Goal: Information Seeking & Learning: Check status

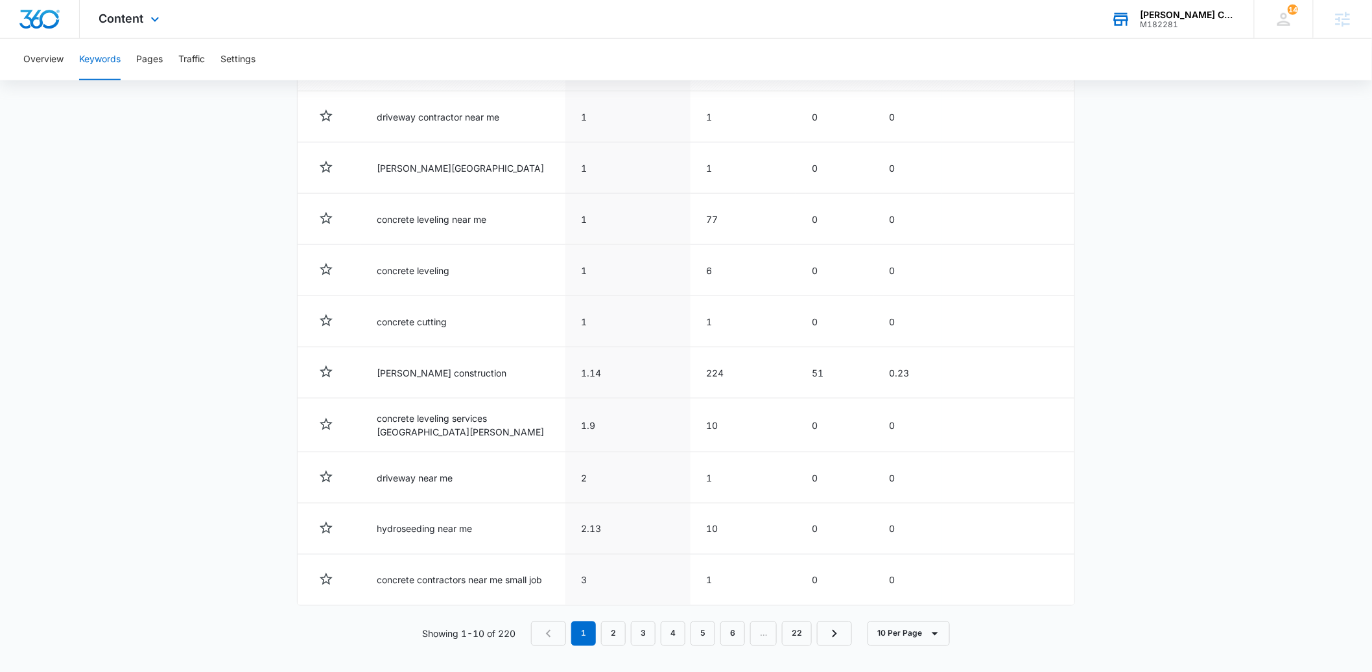
click at [1205, 6] on div "Rushford Construction M182281 Your Accounts View All" at bounding box center [1173, 19] width 162 height 38
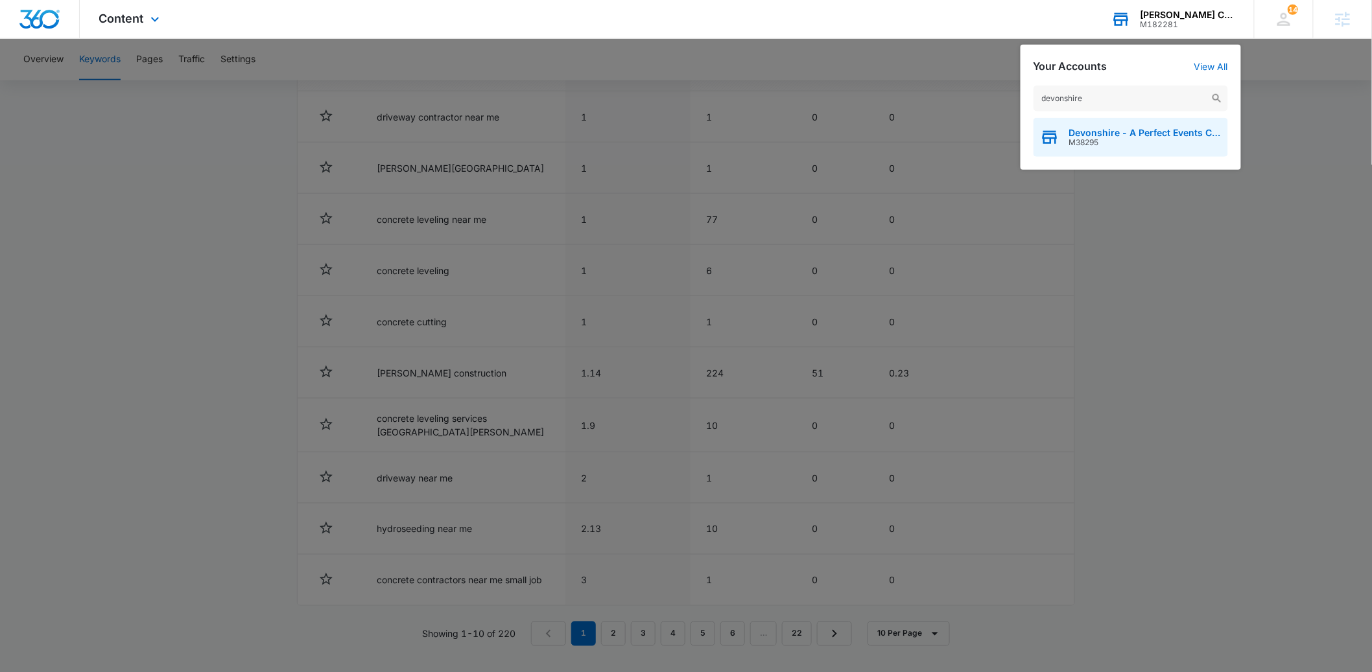
type input "devonshire"
click at [1148, 137] on span "Devonshire - A Perfect Events Company, LLC." at bounding box center [1145, 133] width 152 height 10
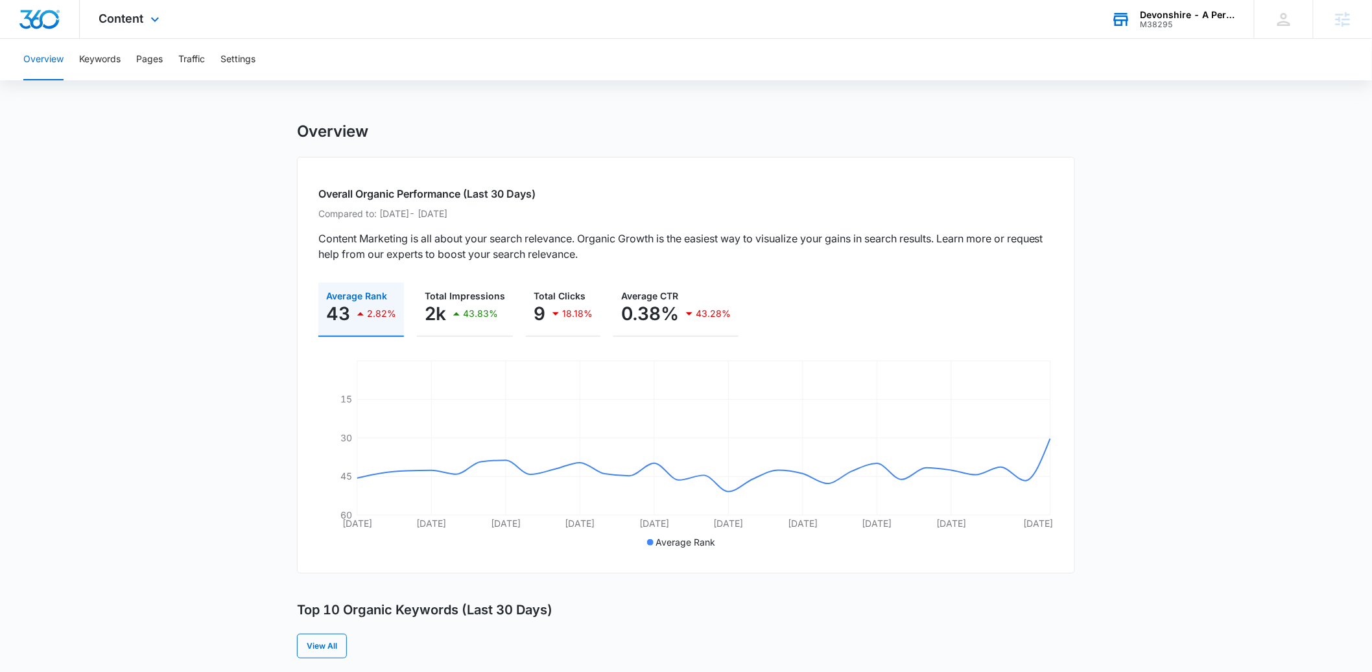
click at [123, 33] on div "Content Apps Reputation Websites Forms CRM Email Social Payments POS Content Ad…" at bounding box center [131, 19] width 102 height 38
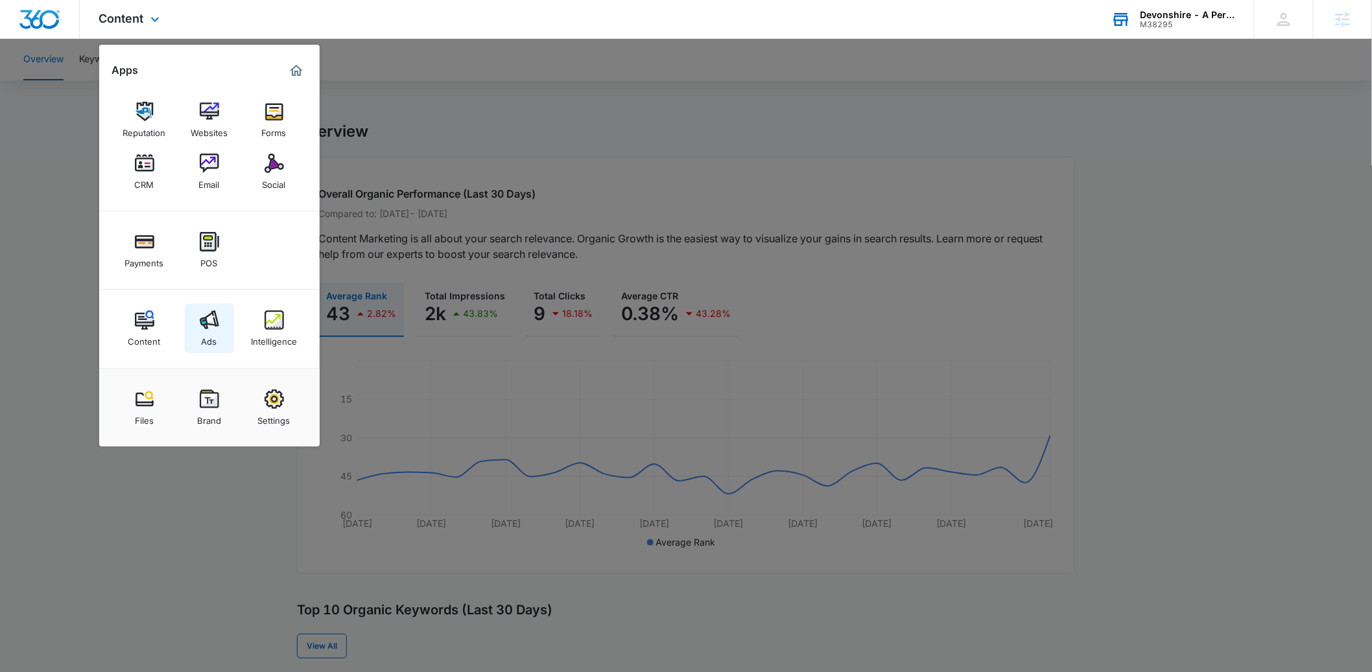
click at [215, 340] on div "Ads" at bounding box center [210, 338] width 16 height 17
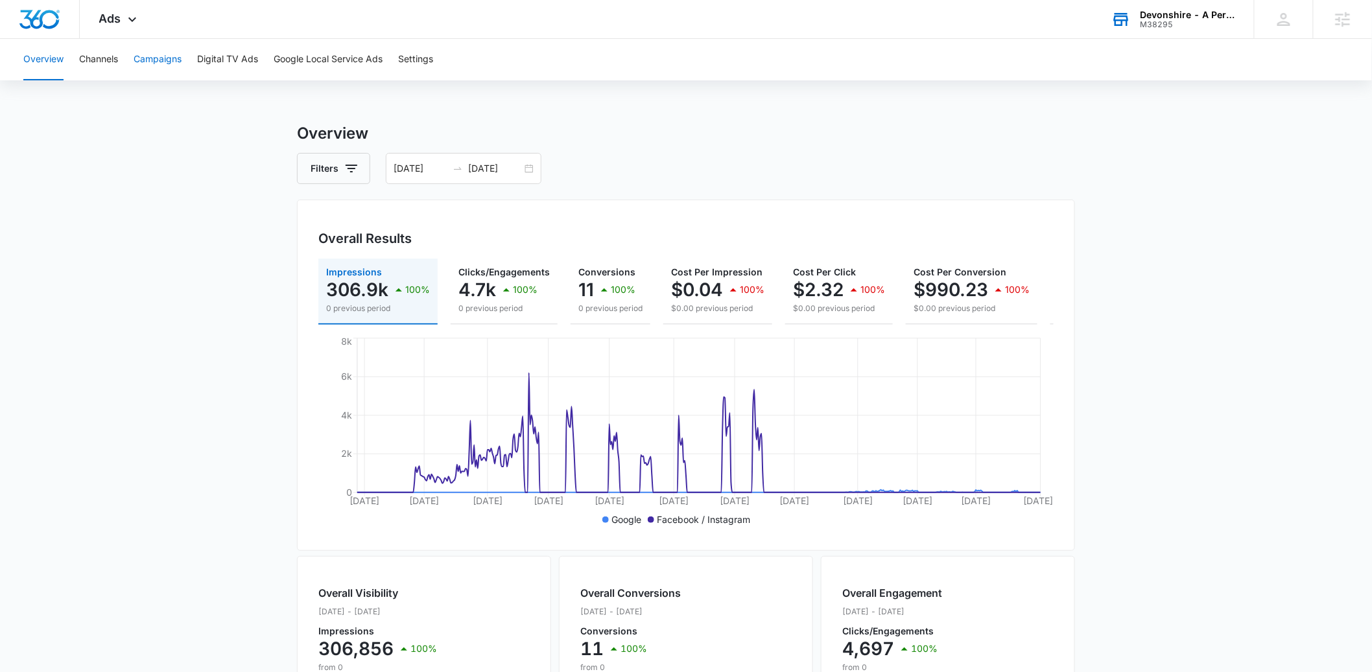
click at [172, 70] on button "Campaigns" at bounding box center [158, 60] width 48 height 42
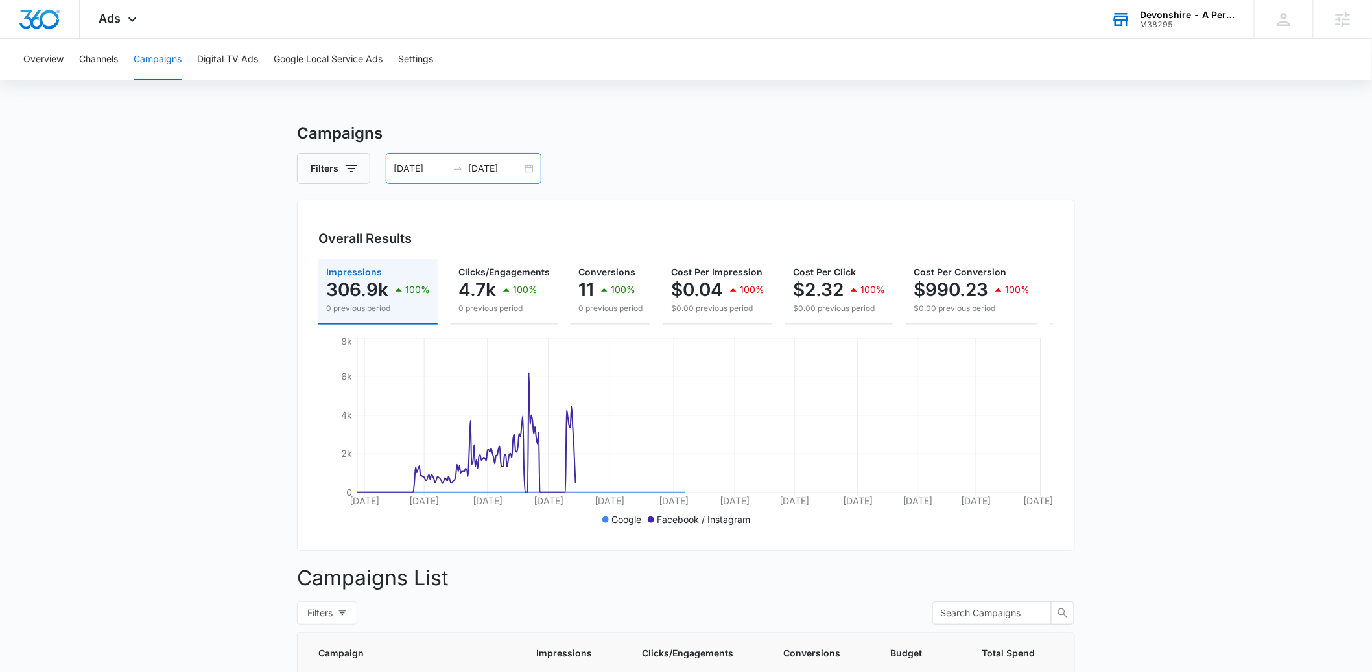
click at [494, 176] on div "03/01/2024 09/13/2025" at bounding box center [464, 168] width 156 height 31
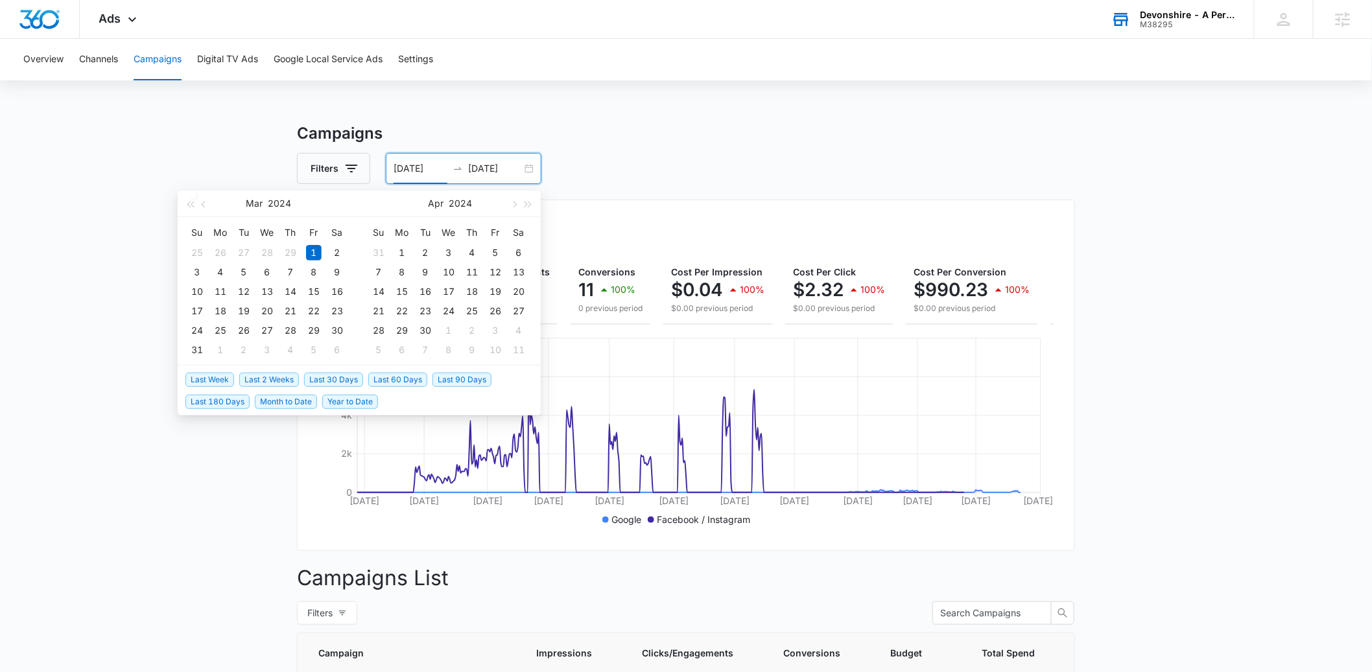
click at [394, 381] on span "Last 60 Days" at bounding box center [397, 380] width 59 height 14
type input "07/18/2025"
type input "09/16/2025"
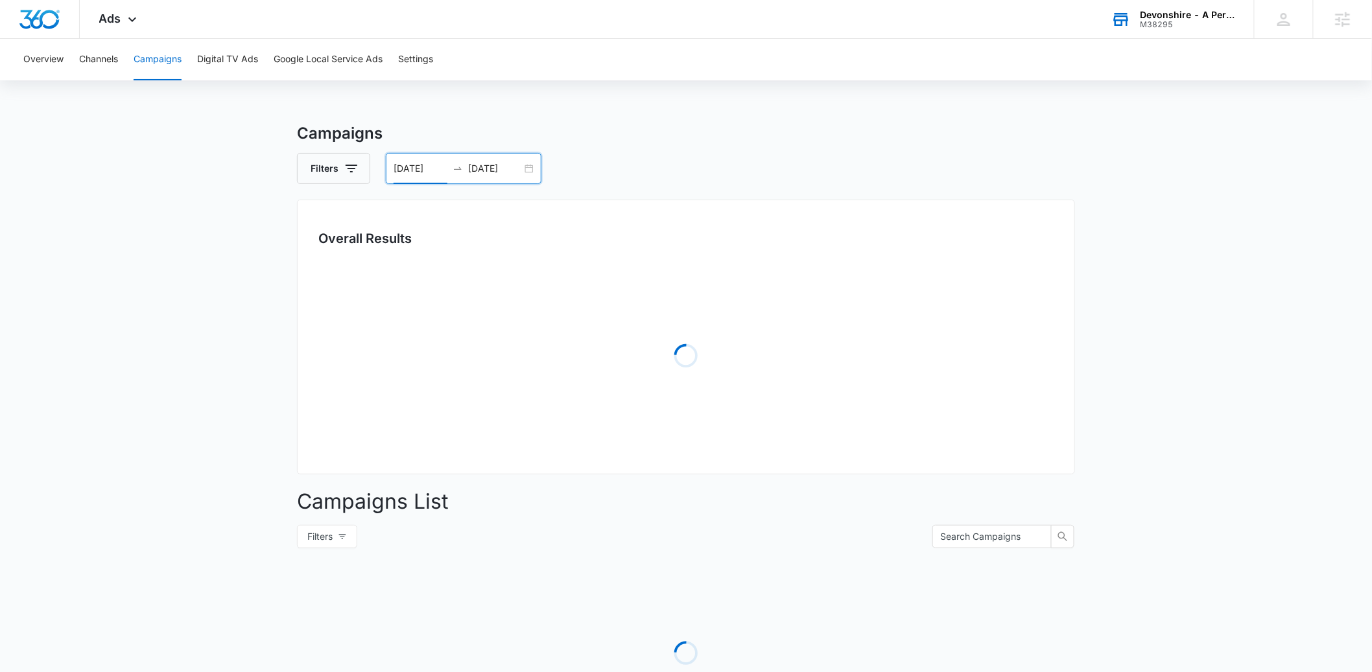
click at [194, 433] on main "Campaigns Filters 07/18/2025 09/16/2025 Overall Results Loading Campaigns List …" at bounding box center [686, 460] width 1372 height 676
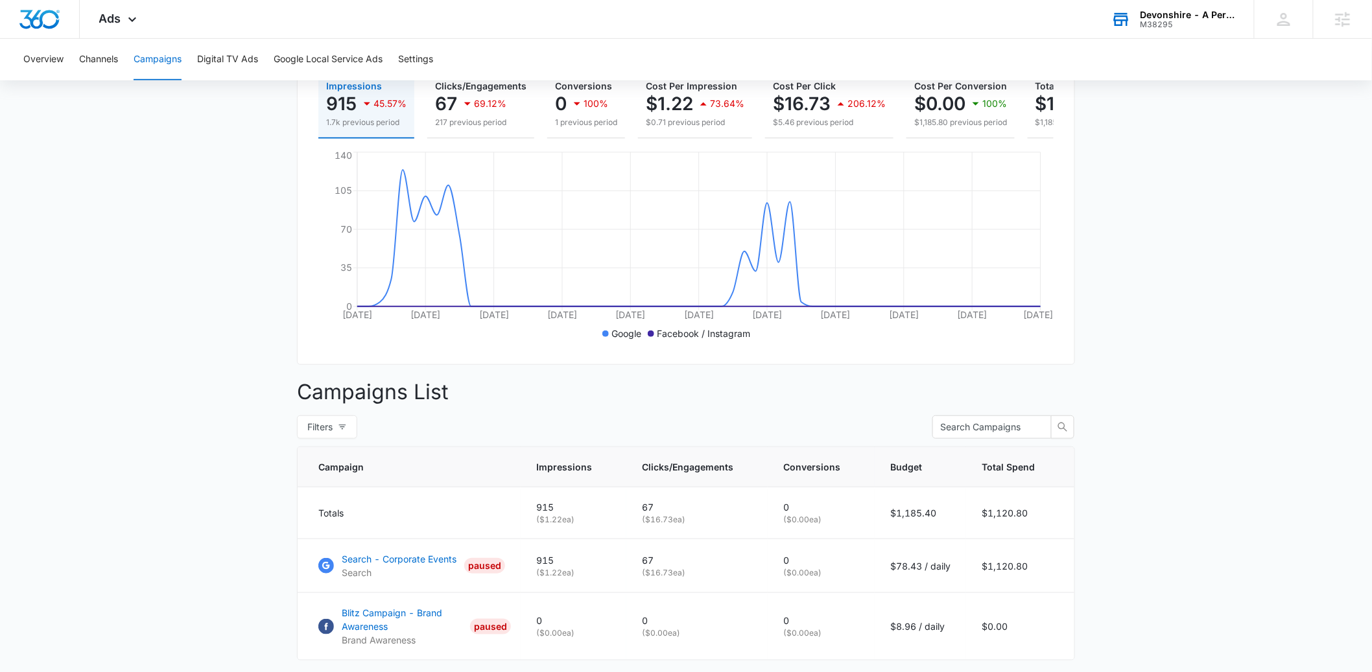
scroll to position [276, 0]
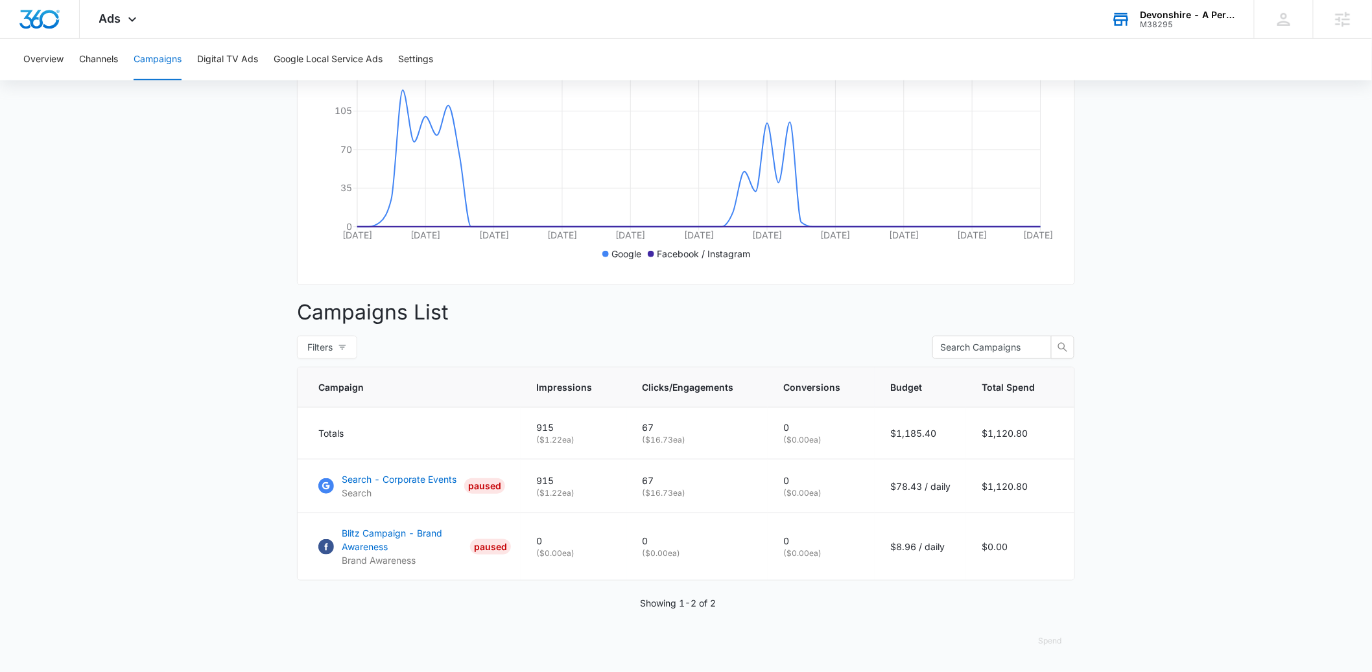
click at [202, 523] on main "Campaigns Filters 07/18/2025 09/16/2025 Overall Results Impressions 915 45.57% …" at bounding box center [686, 264] width 1372 height 816
click at [1163, 8] on div "Devonshire - A Perfect Events Company, LLC. M38295 Your Accounts View All" at bounding box center [1173, 19] width 162 height 38
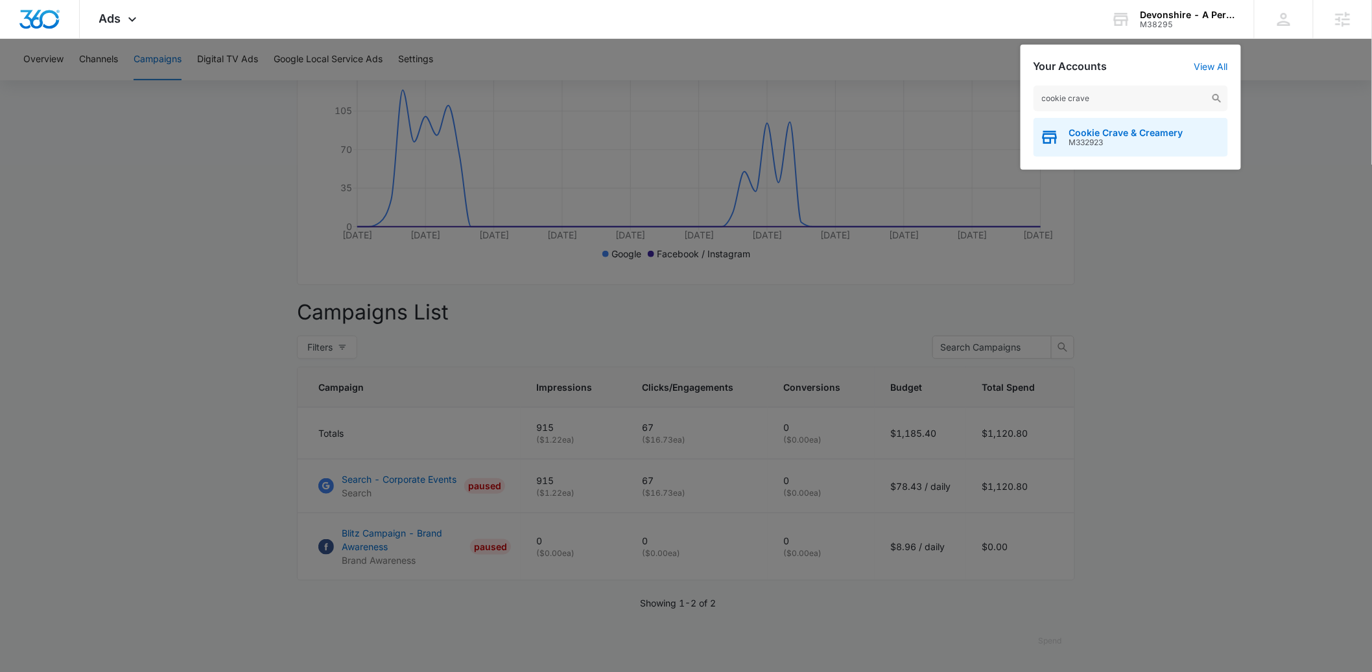
type input "cookie crave"
click at [1115, 138] on span "M332923" at bounding box center [1126, 142] width 114 height 9
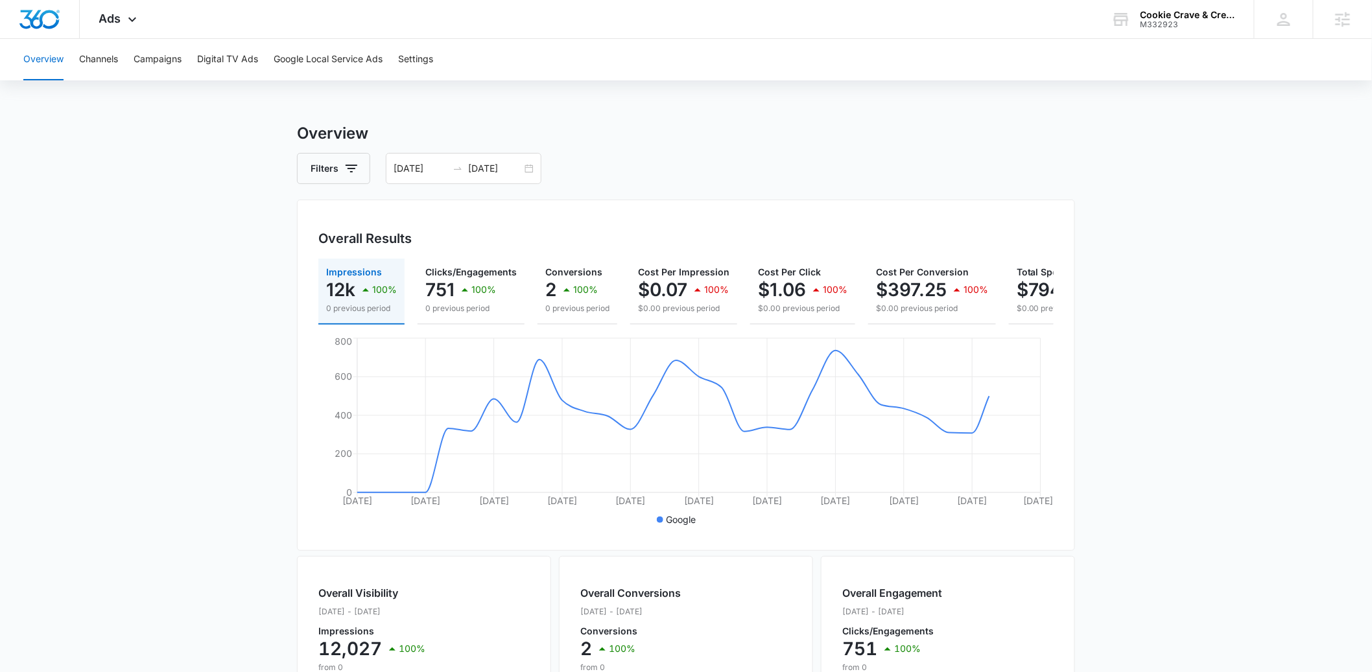
click at [1259, 328] on main "Overview Filters 08/16/2025 09/15/2025 Overall Results Impressions 12k 100% 0 p…" at bounding box center [686, 587] width 1372 height 931
click at [163, 71] on button "Campaigns" at bounding box center [158, 60] width 48 height 42
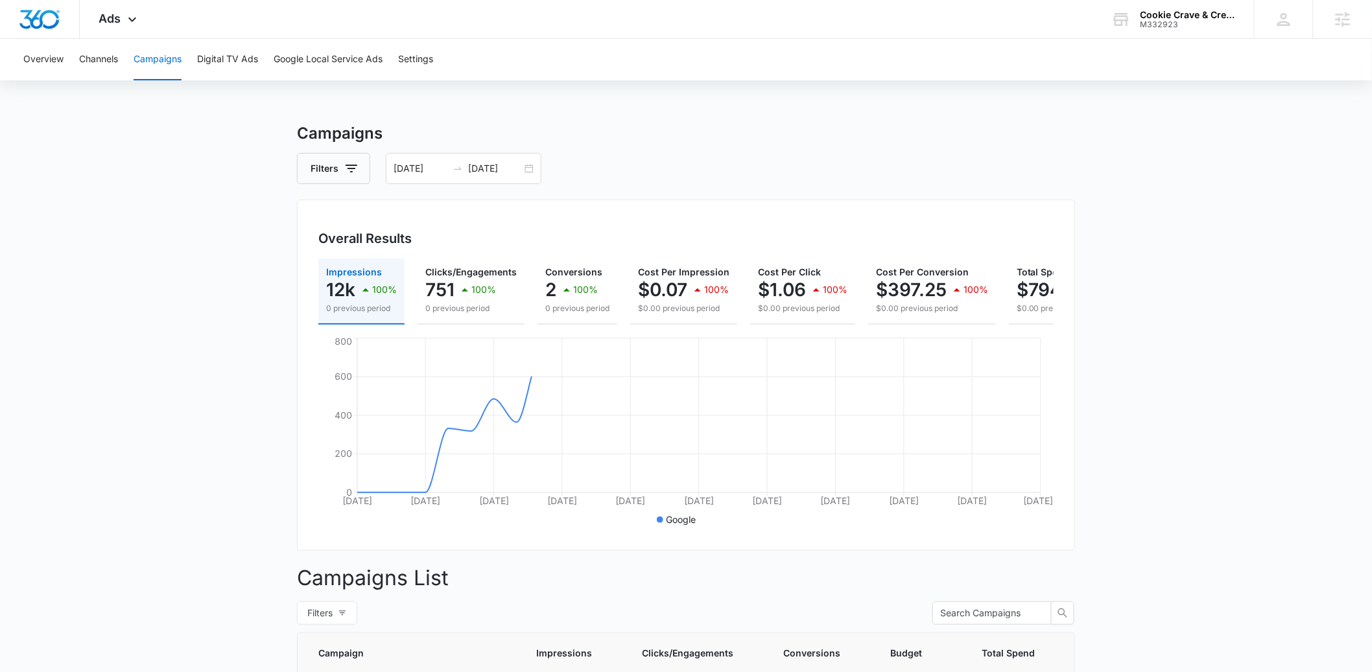
click at [203, 353] on main "Campaigns Filters 08/16/2025 09/15/2025 Overall Results Impressions 12k 100% 0 …" at bounding box center [686, 523] width 1372 height 803
click at [469, 167] on input "09/15/2025" at bounding box center [495, 168] width 54 height 14
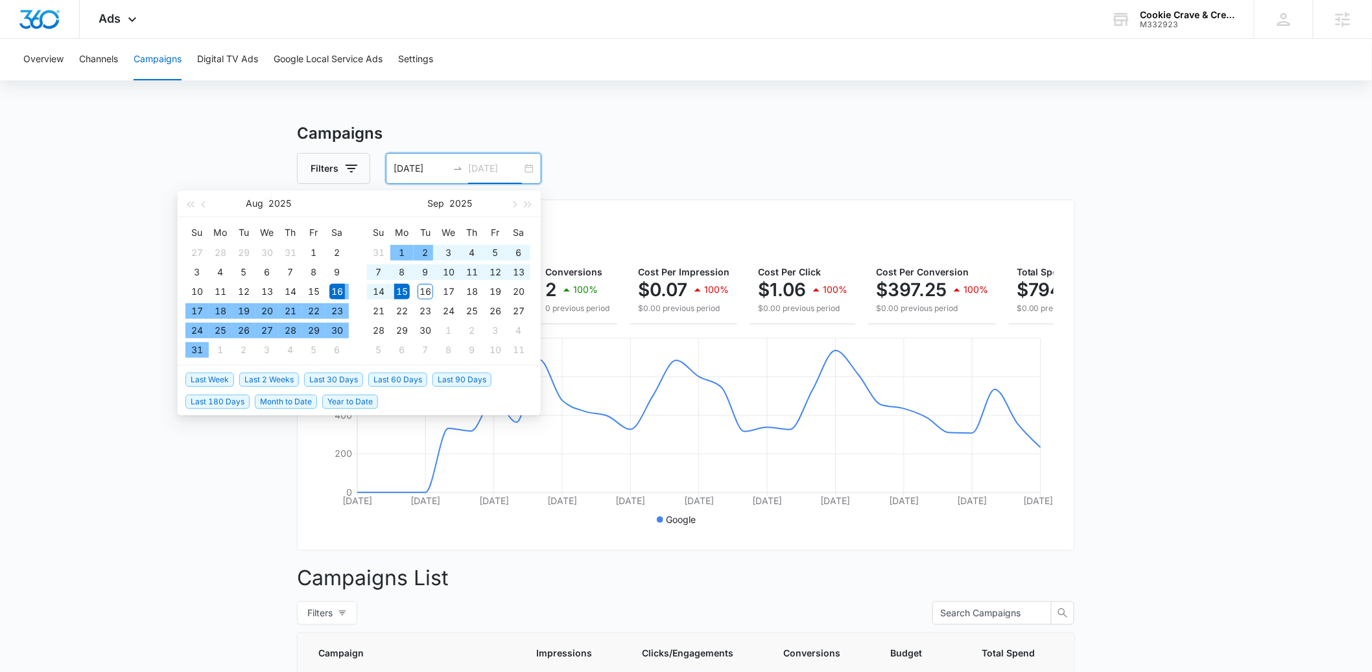
type input "09/15/2025"
click at [313, 378] on span "Last 30 Days" at bounding box center [333, 380] width 59 height 14
type input "08/17/2025"
type input "09/16/2025"
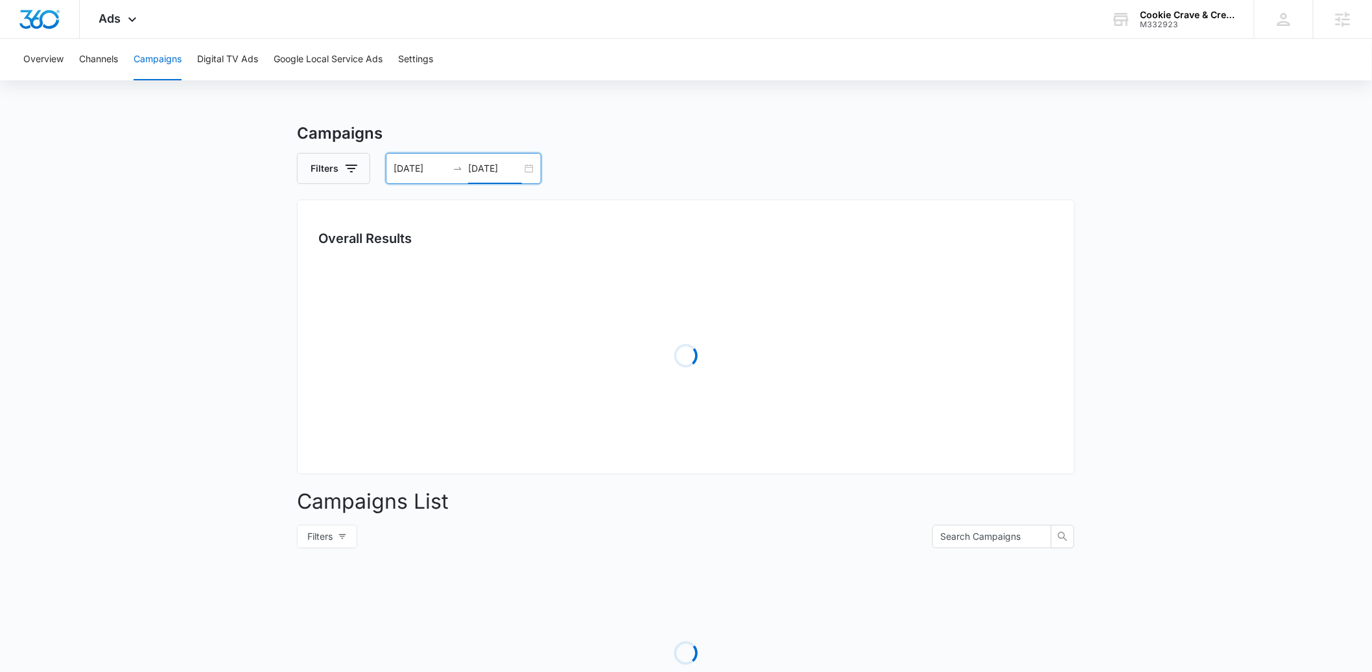
click at [208, 457] on main "Campaigns Filters 08/17/2025 09/16/2025 Overall Results Loading Campaigns List …" at bounding box center [686, 460] width 1372 height 676
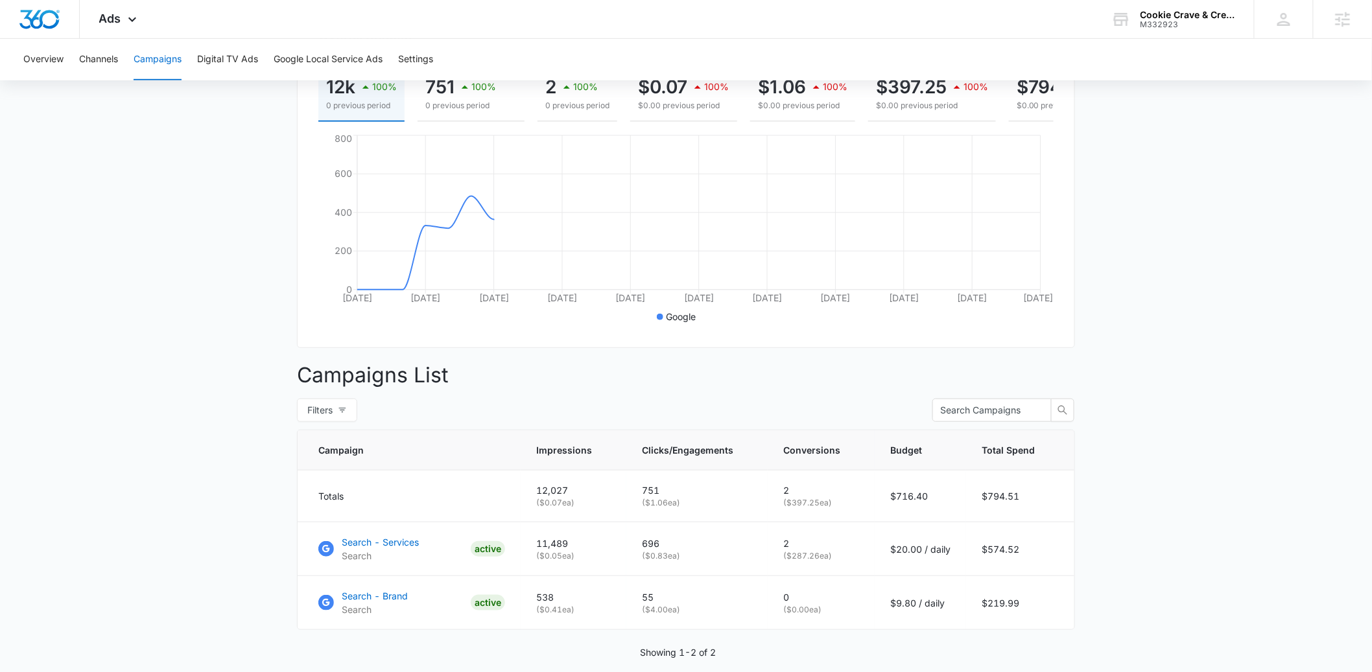
scroll to position [262, 0]
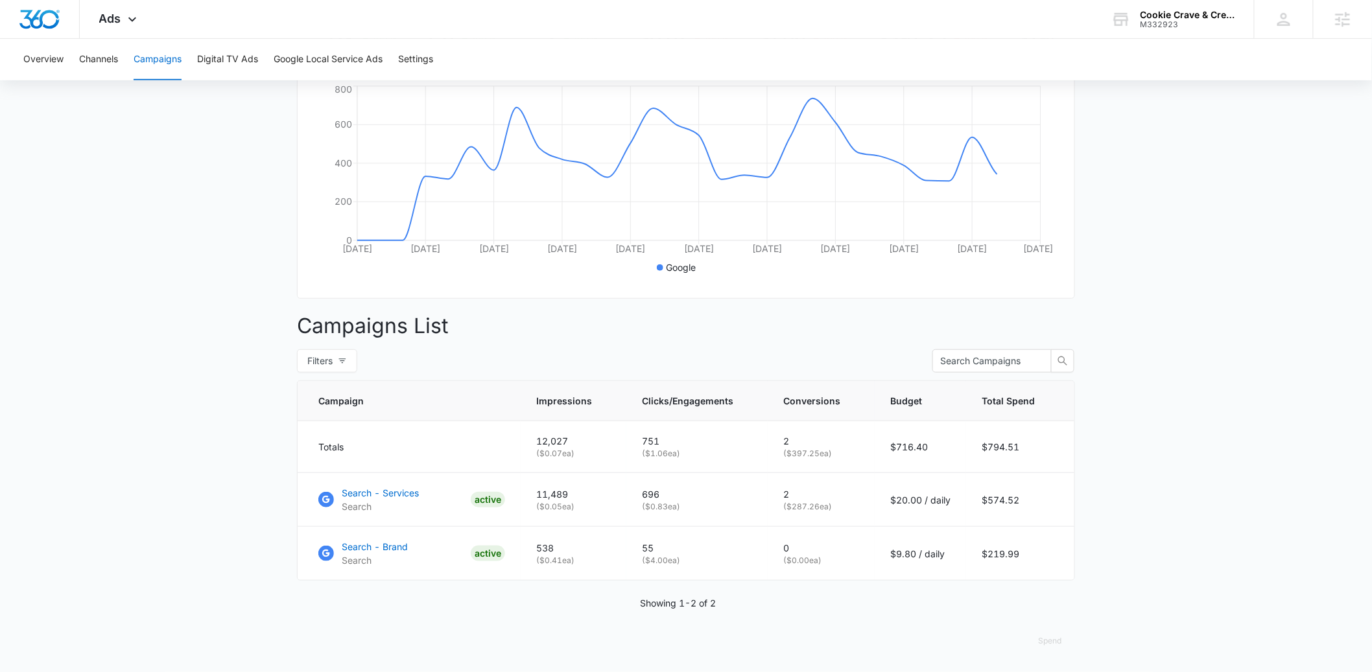
click at [202, 274] on main "Campaigns Filters 08/17/2025 09/16/2025 Overall Results Impressions 12k 100% 0 …" at bounding box center [686, 271] width 1372 height 803
click at [1158, 482] on main "Campaigns Filters 08/17/2025 09/16/2025 Overall Results Impressions 12k 100% 0 …" at bounding box center [686, 271] width 1372 height 803
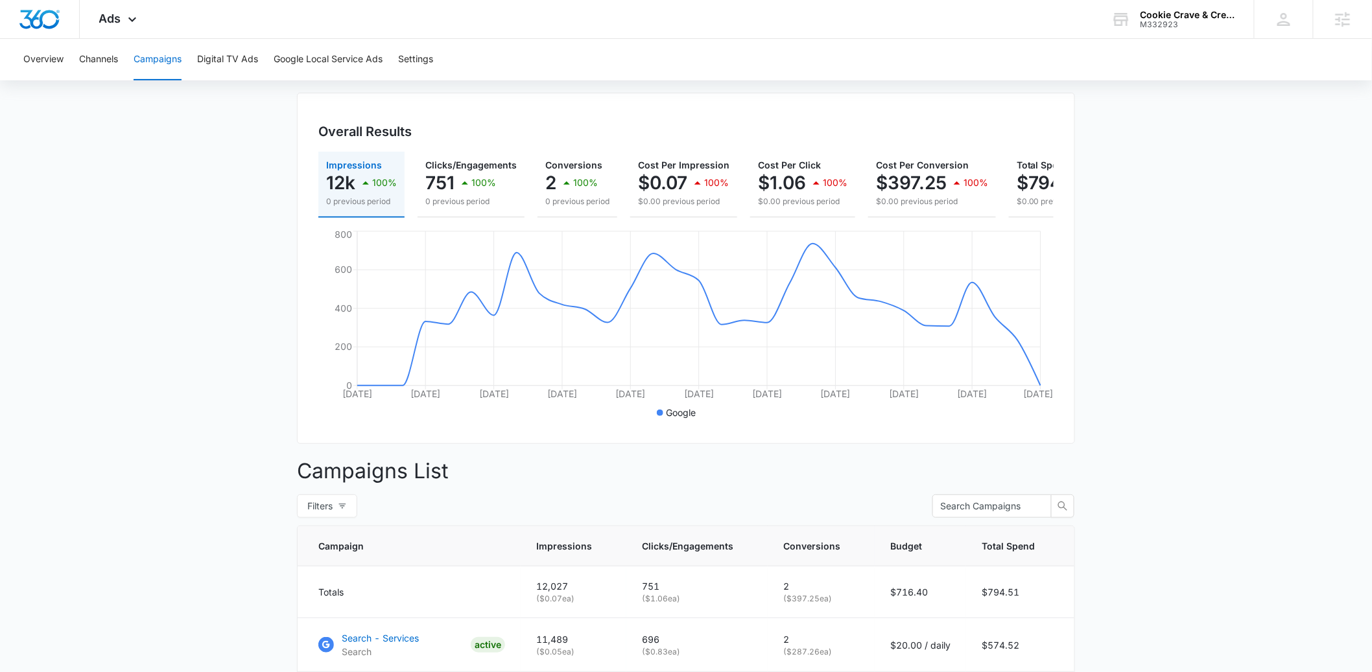
scroll to position [0, 0]
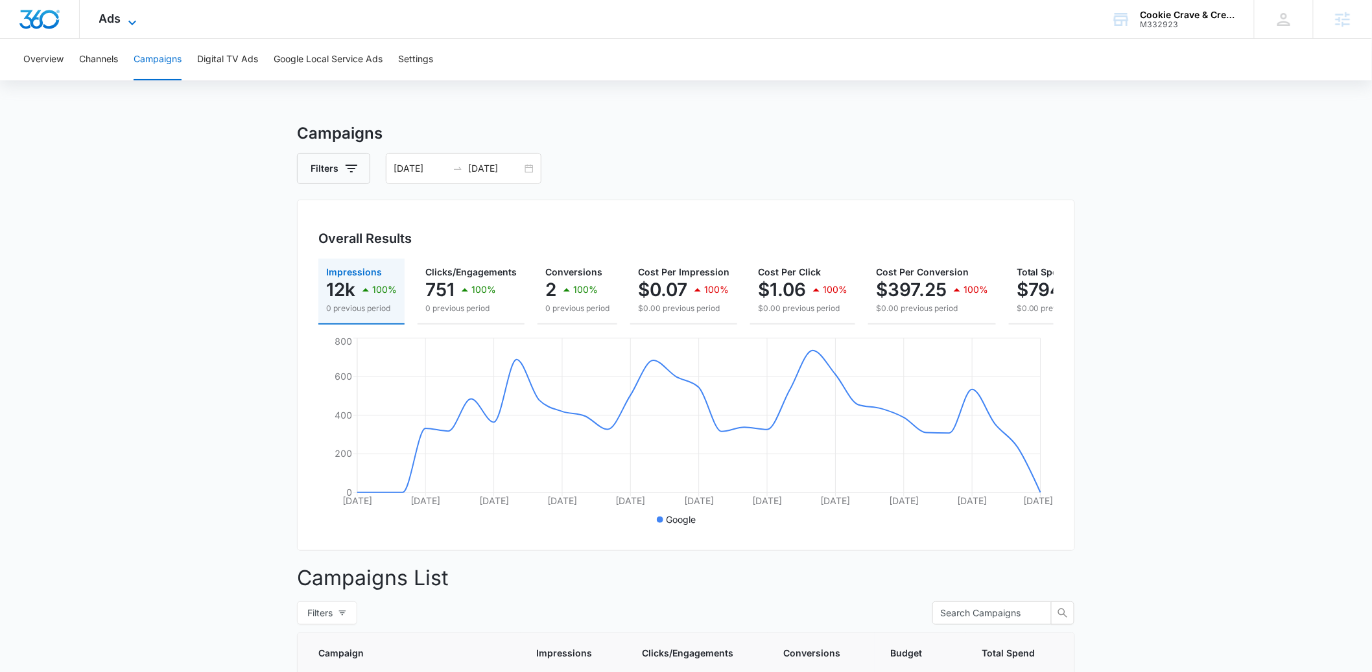
click at [136, 25] on icon at bounding box center [133, 23] width 16 height 16
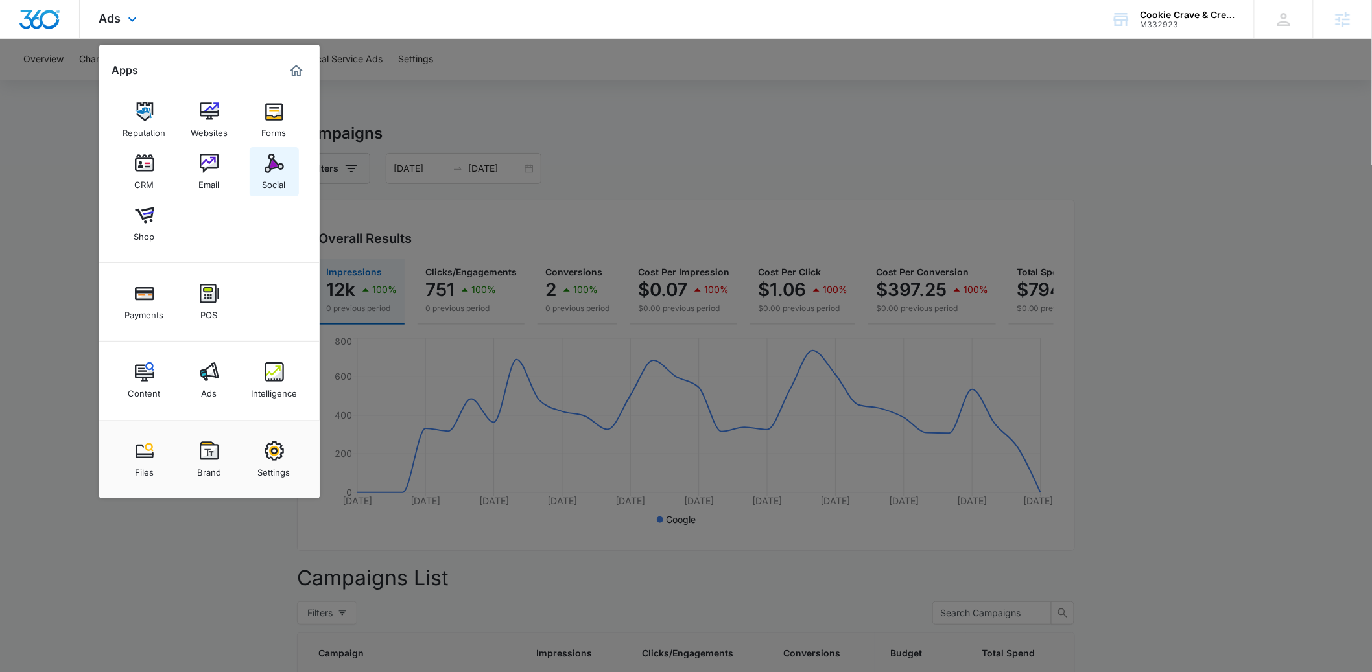
click at [281, 177] on div "Social" at bounding box center [274, 181] width 23 height 17
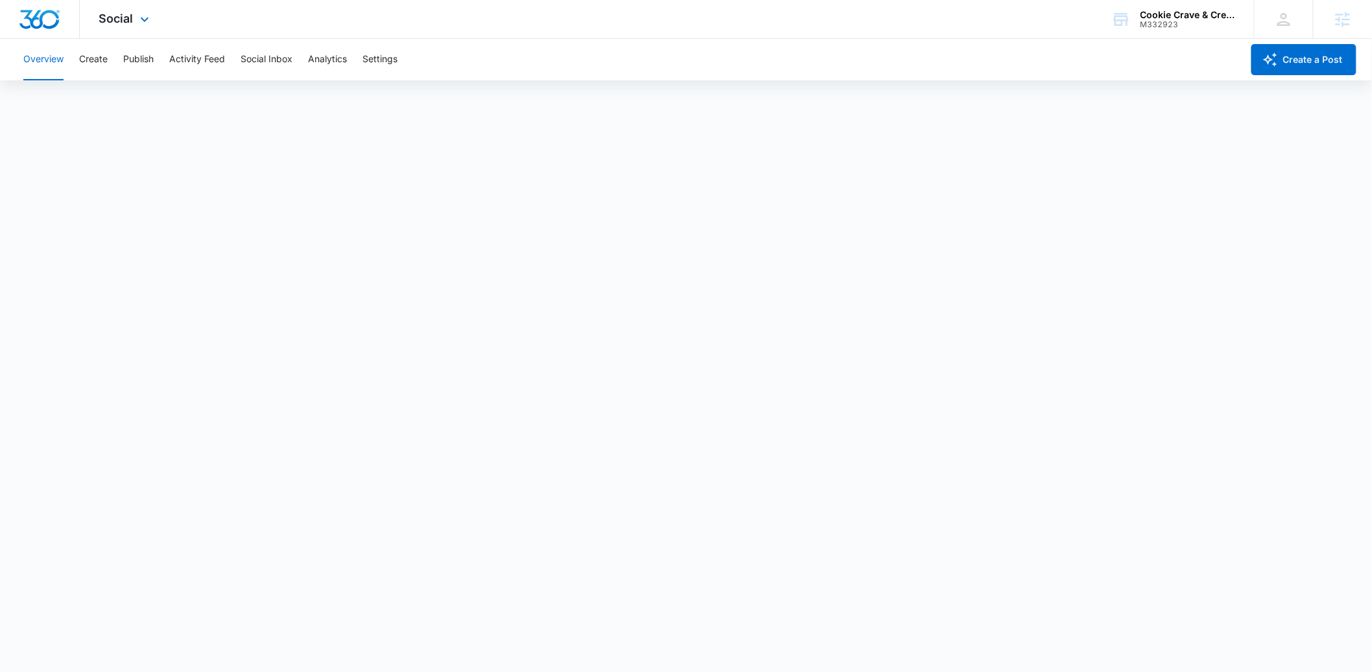
click at [134, 23] on div "Social Apps Reputation Websites Forms CRM Email Social Shop Payments POS Conten…" at bounding box center [126, 19] width 92 height 38
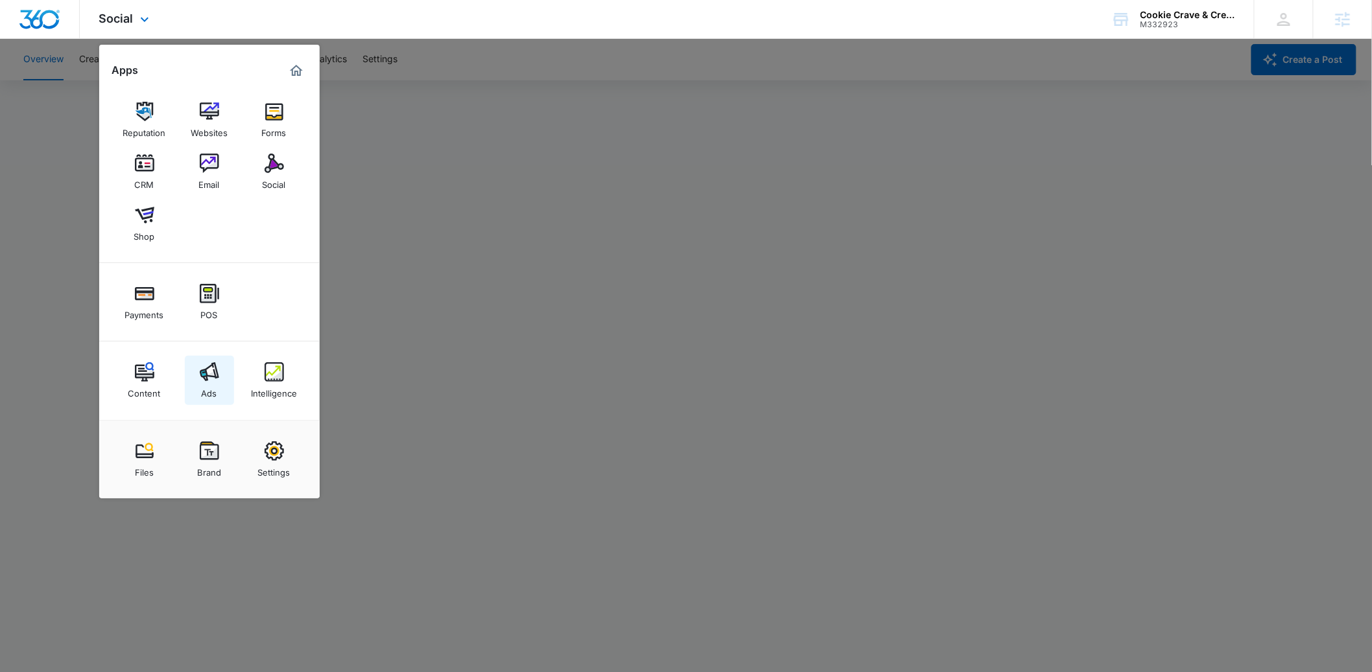
click at [221, 371] on link "Ads" at bounding box center [209, 380] width 49 height 49
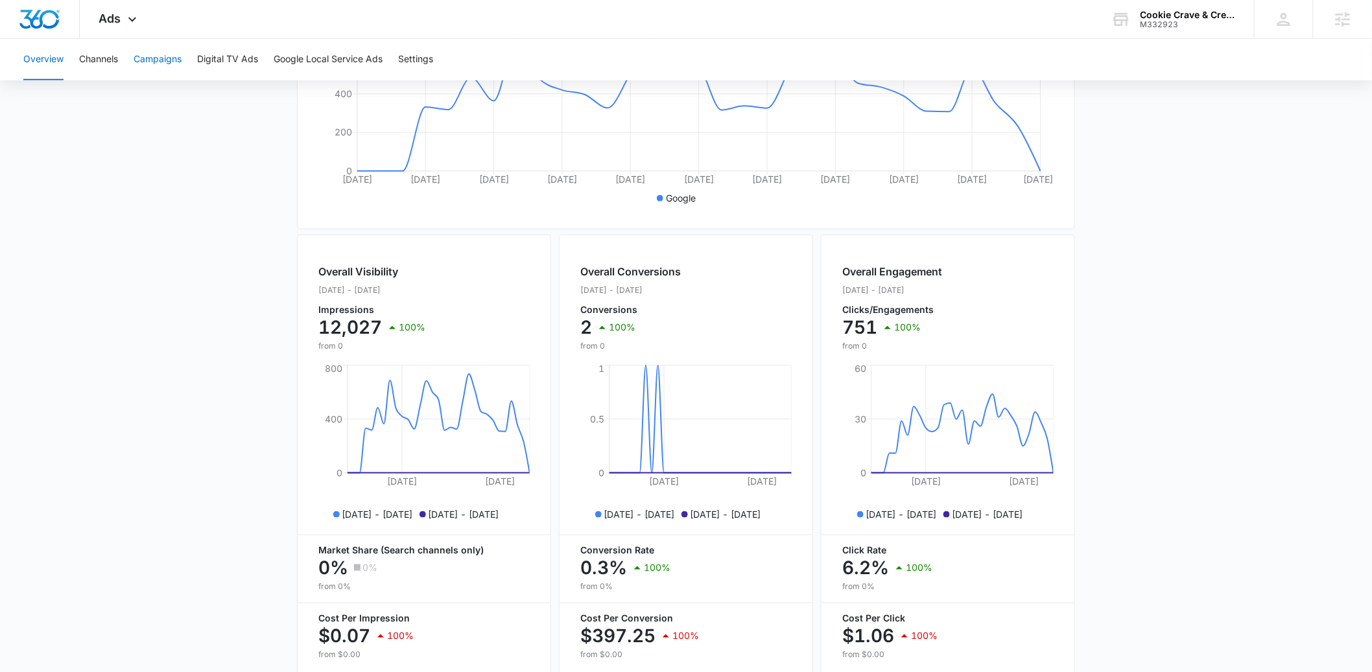
scroll to position [249, 0]
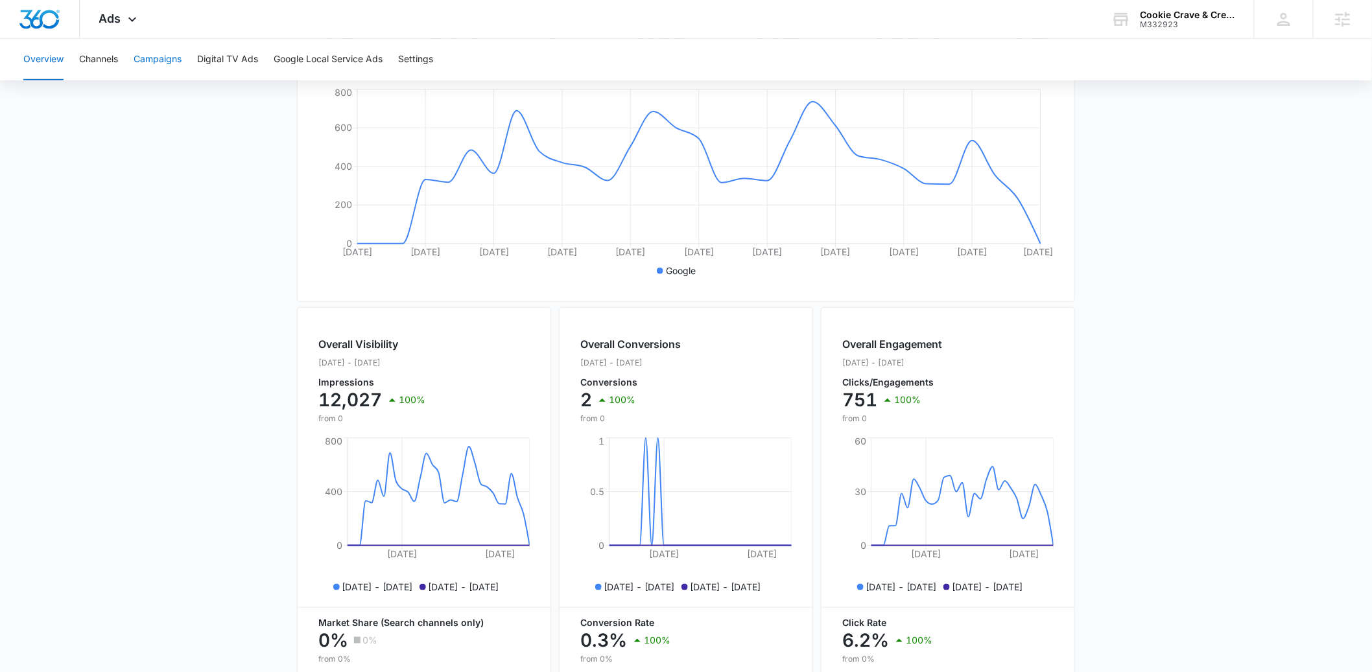
click at [150, 54] on button "Campaigns" at bounding box center [158, 60] width 48 height 42
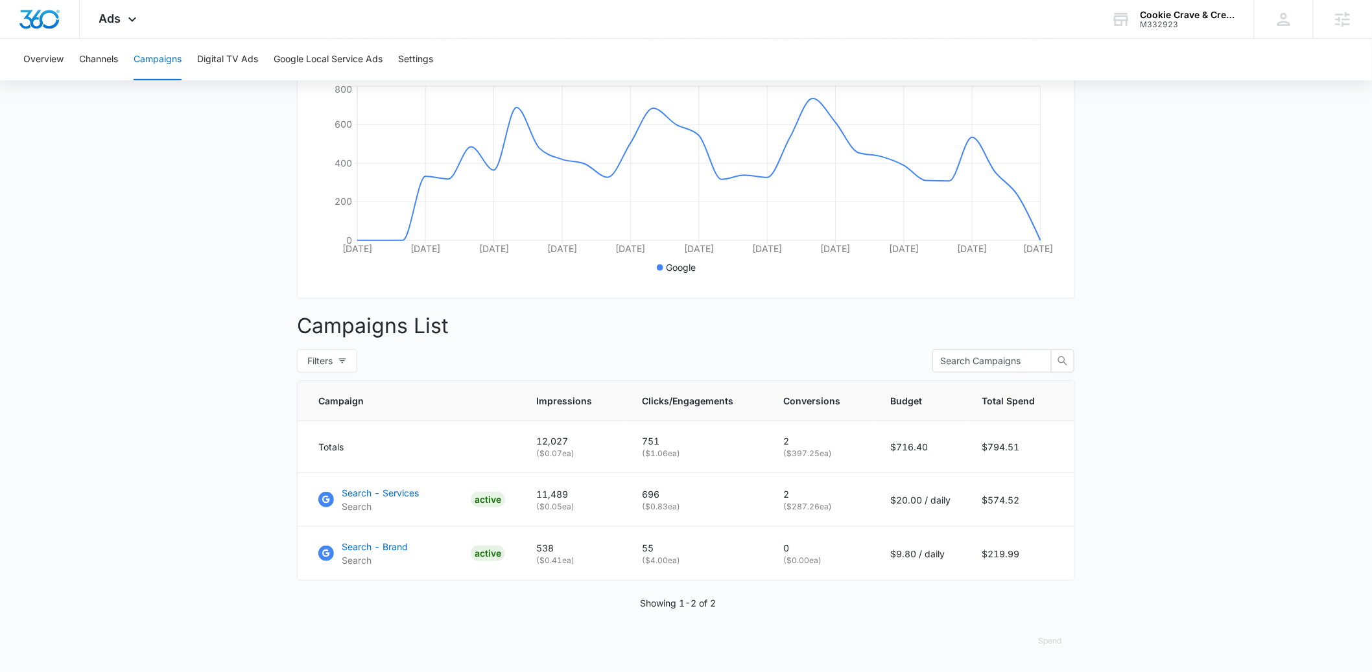
scroll to position [262, 0]
click at [137, 24] on icon at bounding box center [133, 23] width 16 height 16
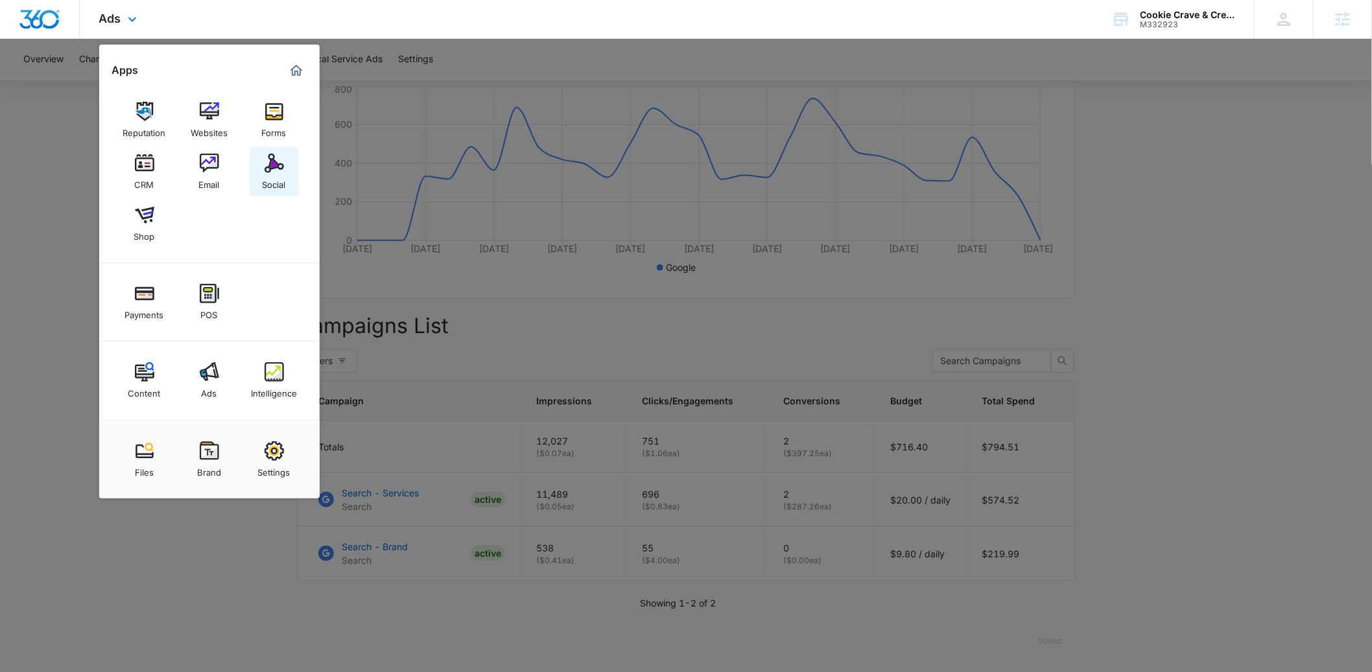
click at [267, 170] on img at bounding box center [274, 163] width 19 height 19
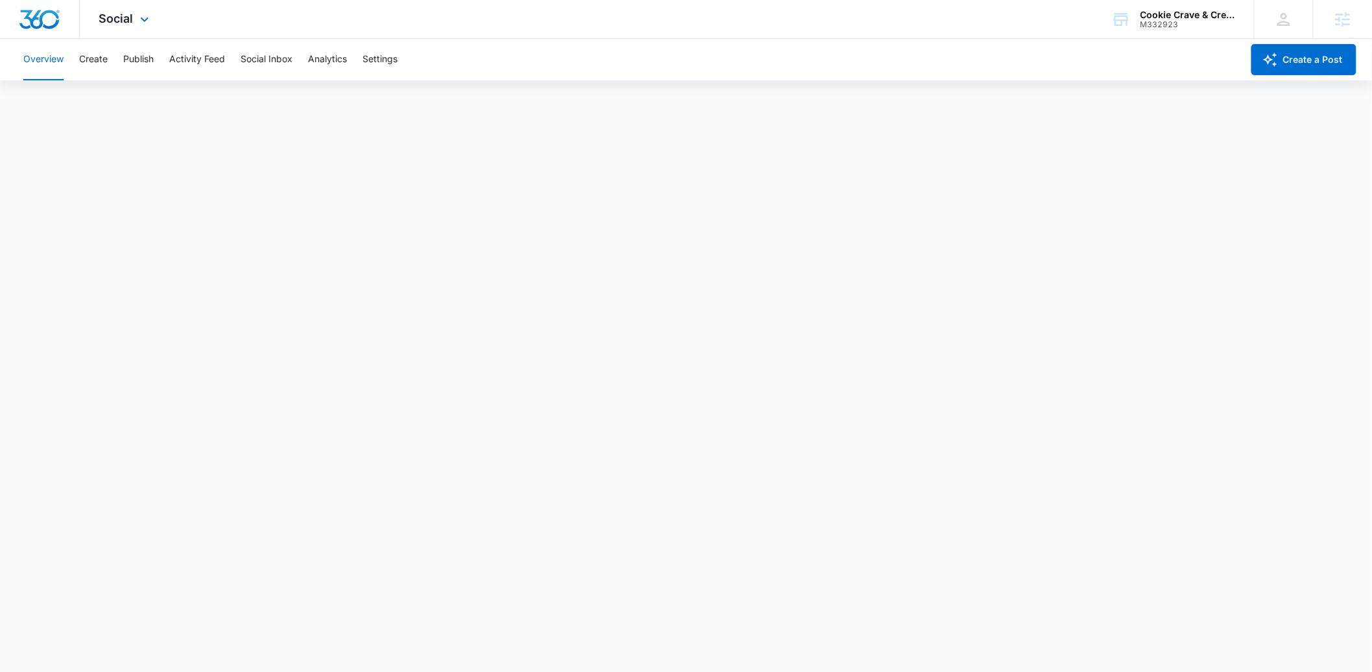
click at [406, 38] on div "Social Apps Reputation Websites Forms CRM Email Social Shop Payments POS Conten…" at bounding box center [686, 19] width 1372 height 39
click at [396, 48] on button "Settings" at bounding box center [379, 60] width 35 height 42
click at [126, 21] on span "Social" at bounding box center [116, 19] width 34 height 14
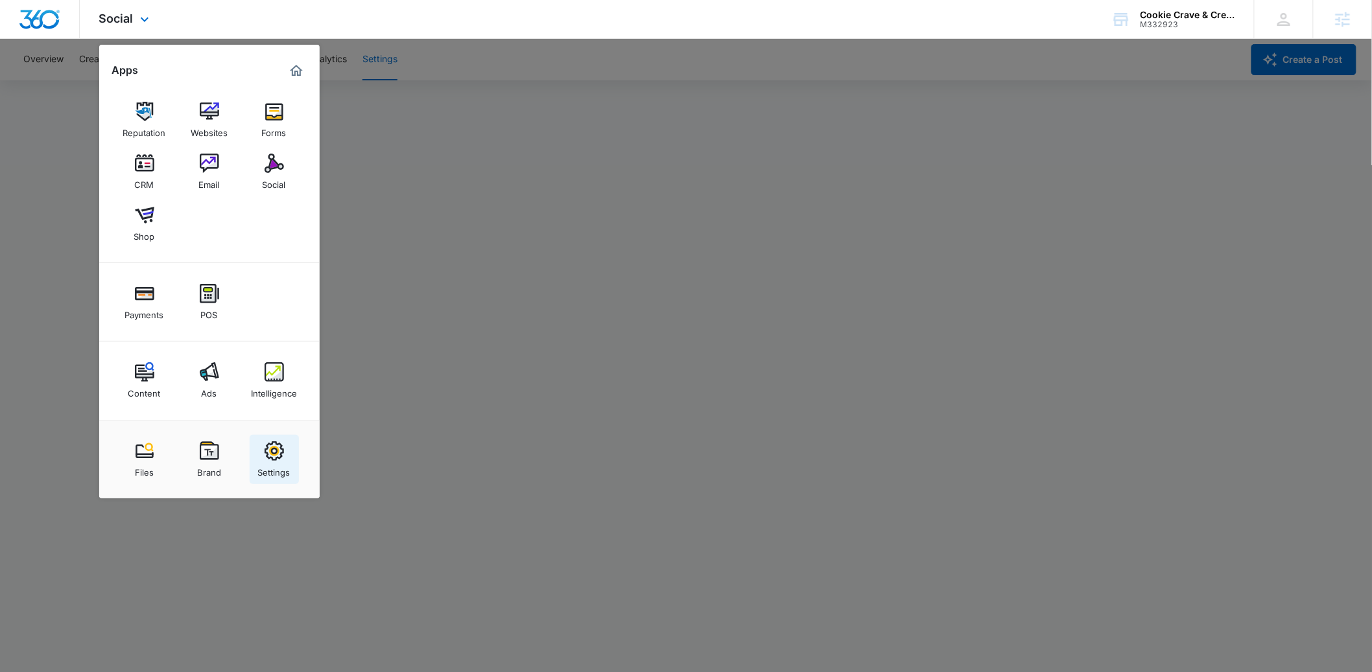
click at [278, 469] on div "Settings" at bounding box center [274, 469] width 32 height 17
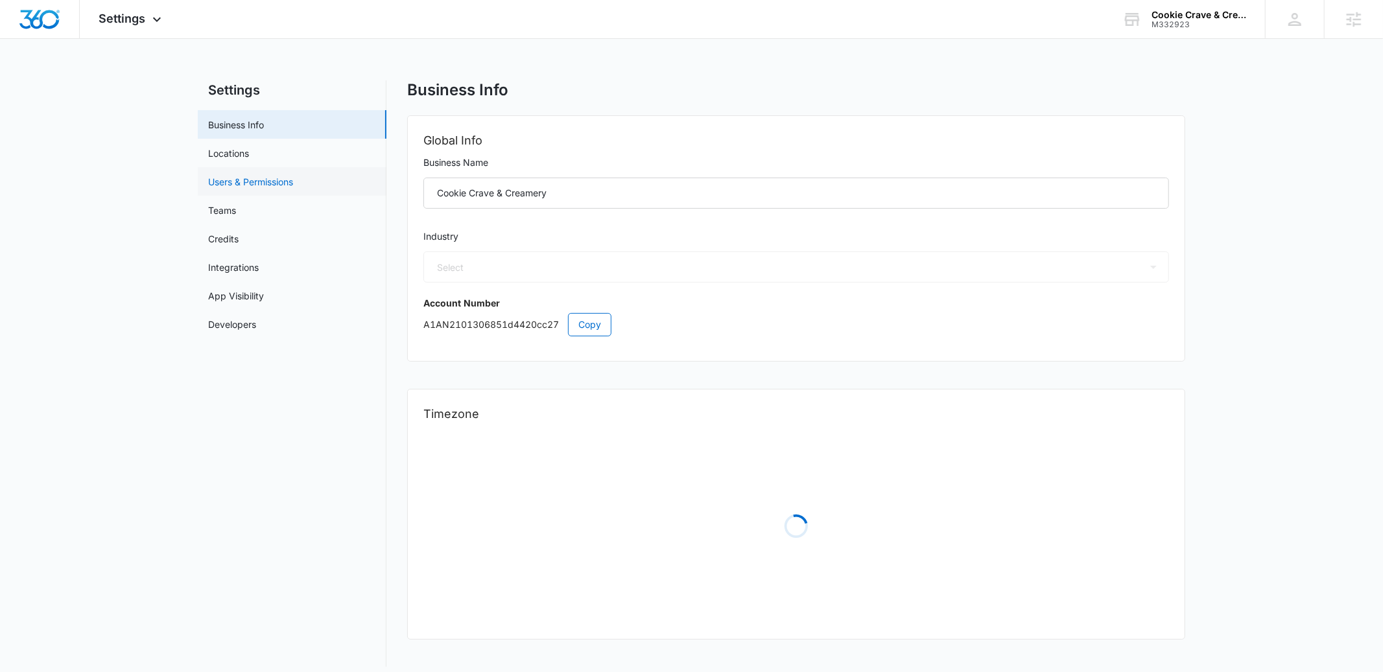
click at [247, 187] on link "Users & Permissions" at bounding box center [250, 182] width 85 height 14
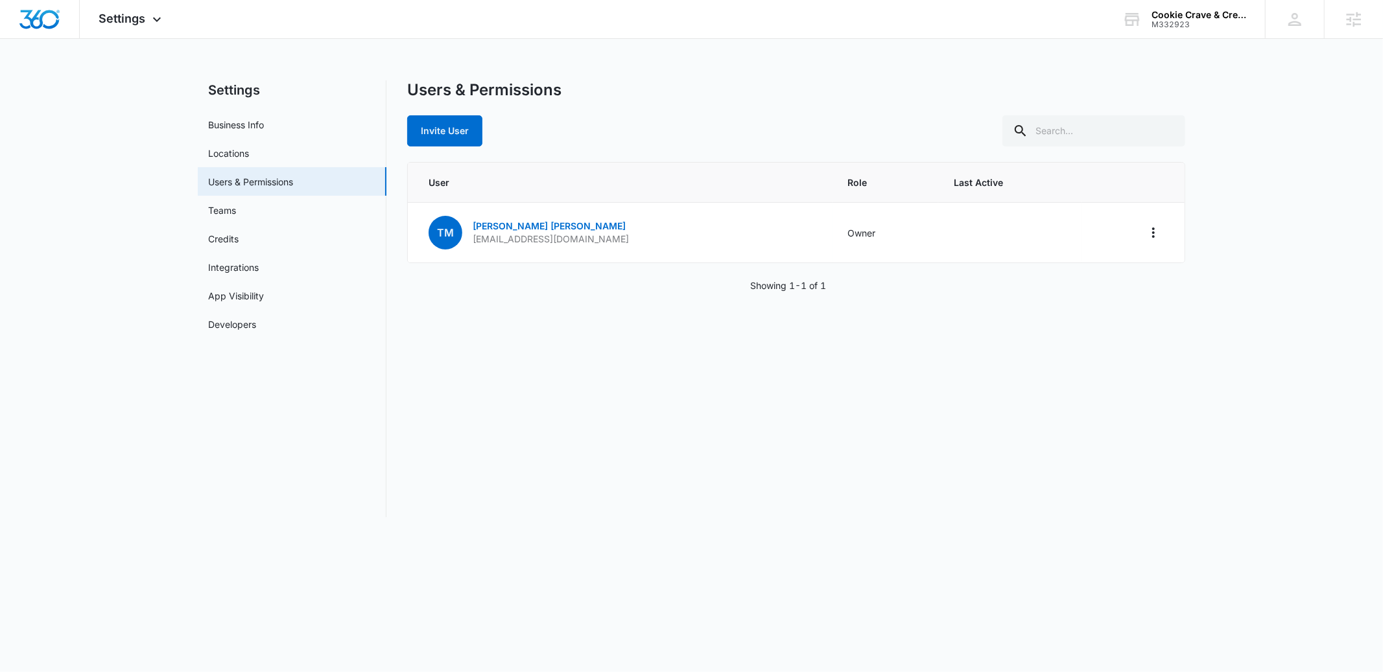
click at [523, 446] on div "Users & Permissions Invite User User Role Last Active TM Tim Morris timmorris.e…" at bounding box center [796, 298] width 778 height 437
click at [615, 476] on div "Users & Permissions Invite User User Role Last Active TM Tim Morris timmorris.e…" at bounding box center [796, 298] width 778 height 437
click at [569, 385] on div "Users & Permissions Invite User User Role Last Active TM Tim Morris timmorris.e…" at bounding box center [796, 298] width 778 height 437
click at [128, 21] on span "Settings" at bounding box center [122, 19] width 47 height 14
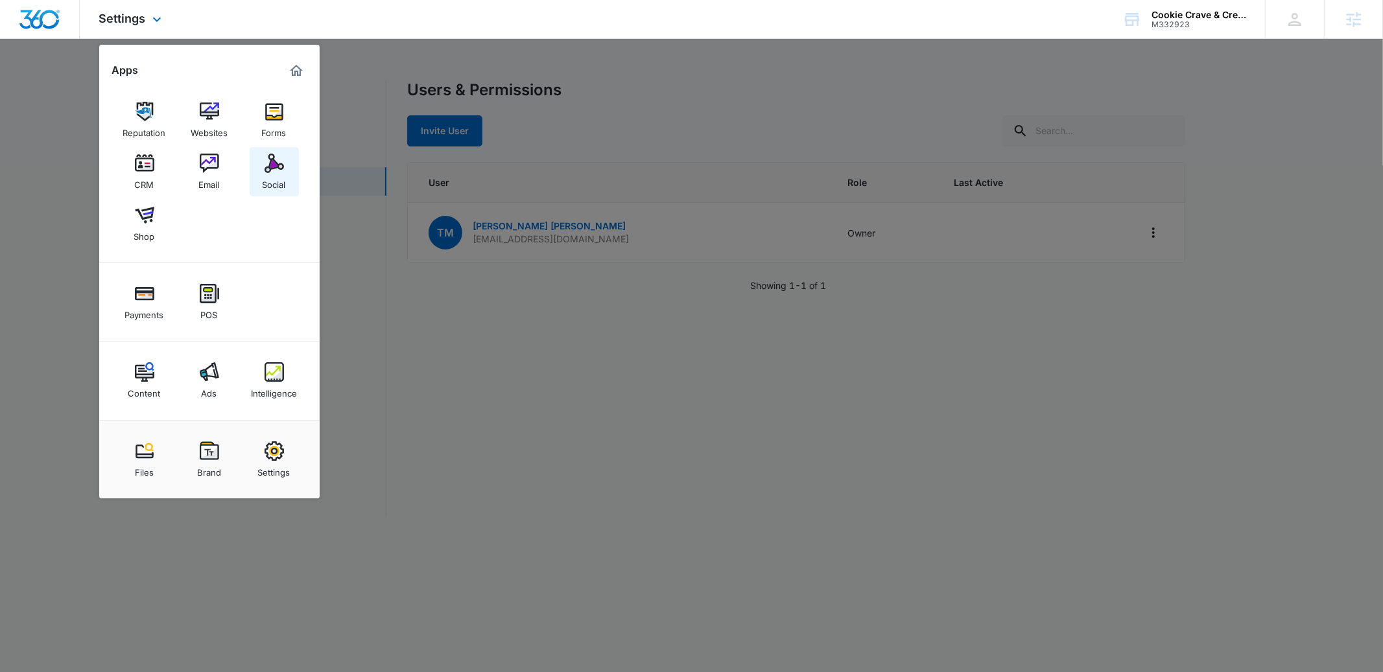
click at [279, 177] on div "Social" at bounding box center [274, 181] width 23 height 17
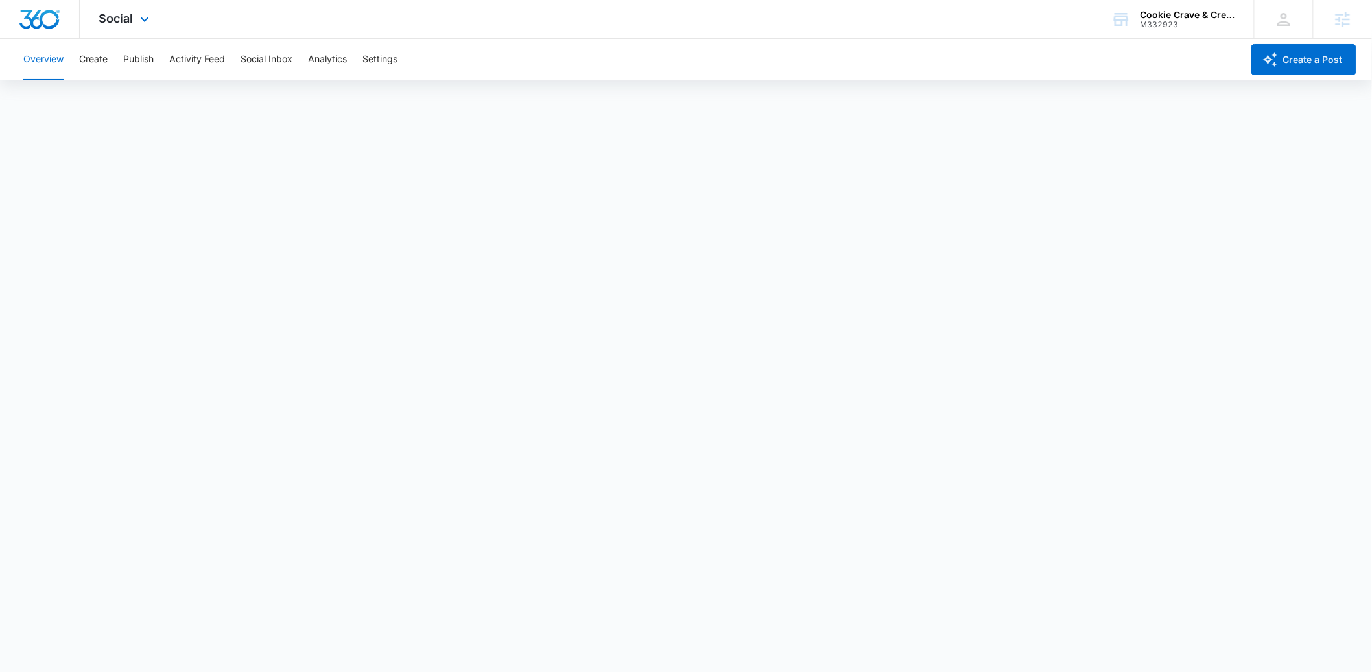
click at [134, 19] on div "Social Apps Reputation Websites Forms CRM Email Social Shop Payments POS Conten…" at bounding box center [126, 19] width 92 height 38
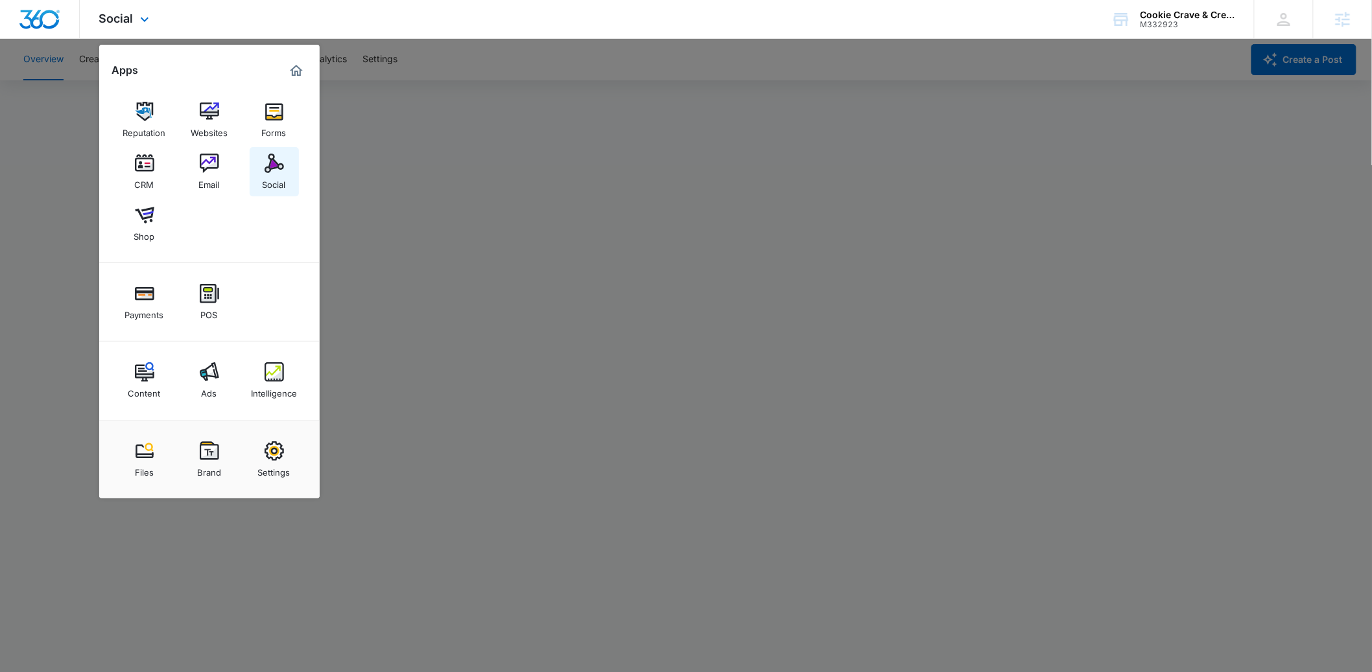
click at [263, 176] on div "Social" at bounding box center [274, 181] width 23 height 17
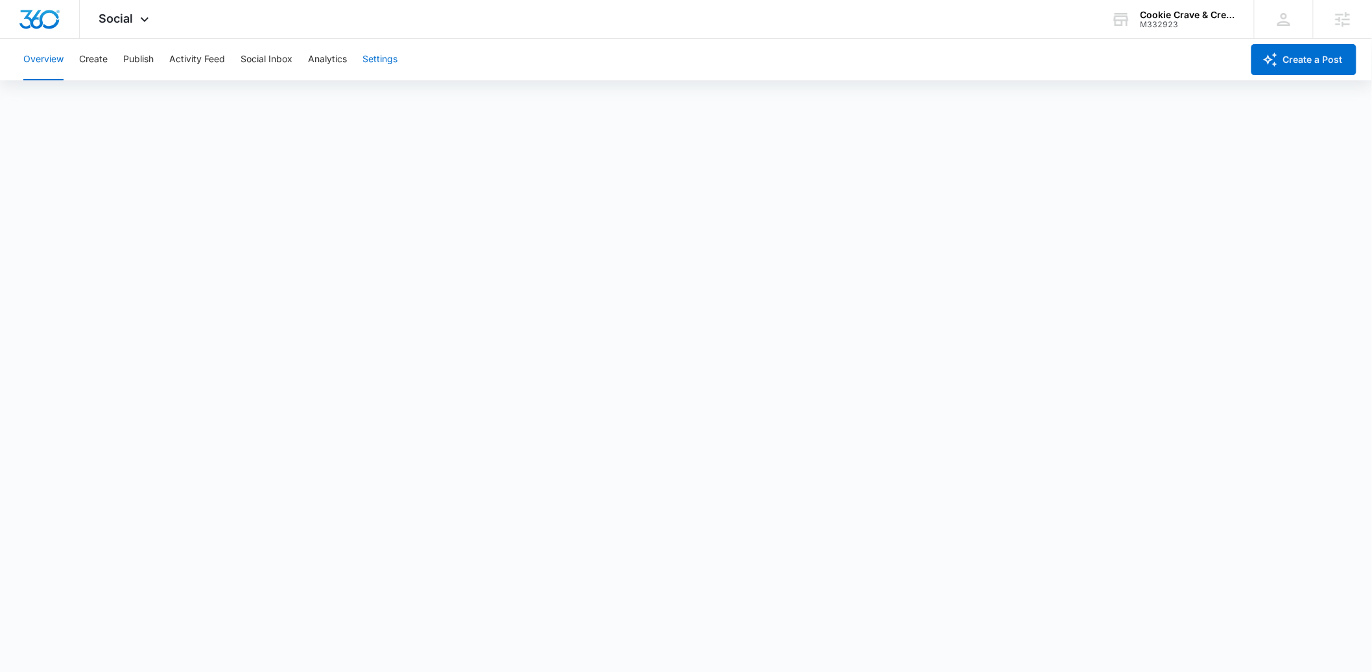
click at [389, 57] on button "Settings" at bounding box center [379, 60] width 35 height 42
click at [45, 55] on button "Overview" at bounding box center [43, 60] width 40 height 42
click at [380, 68] on button "Settings" at bounding box center [379, 60] width 35 height 42
click at [348, 61] on div "Overview Create Publish Activity Feed Social Inbox Analytics Settings" at bounding box center [629, 60] width 1227 height 42
click at [345, 62] on button "Analytics" at bounding box center [327, 60] width 39 height 42
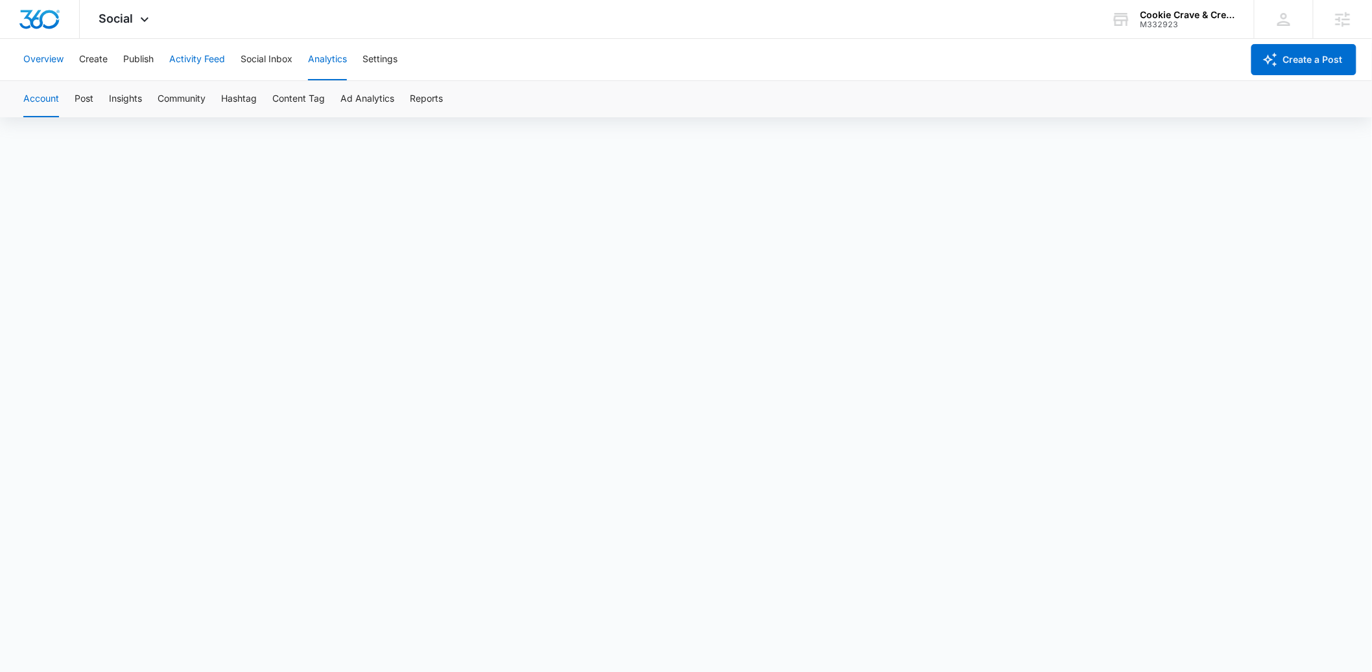
drag, startPoint x: 53, startPoint y: 57, endPoint x: 172, endPoint y: 71, distance: 120.2
click at [53, 57] on button "Overview" at bounding box center [43, 60] width 40 height 42
click at [387, 62] on button "Settings" at bounding box center [379, 60] width 35 height 42
click at [105, 60] on button "Create" at bounding box center [93, 60] width 29 height 42
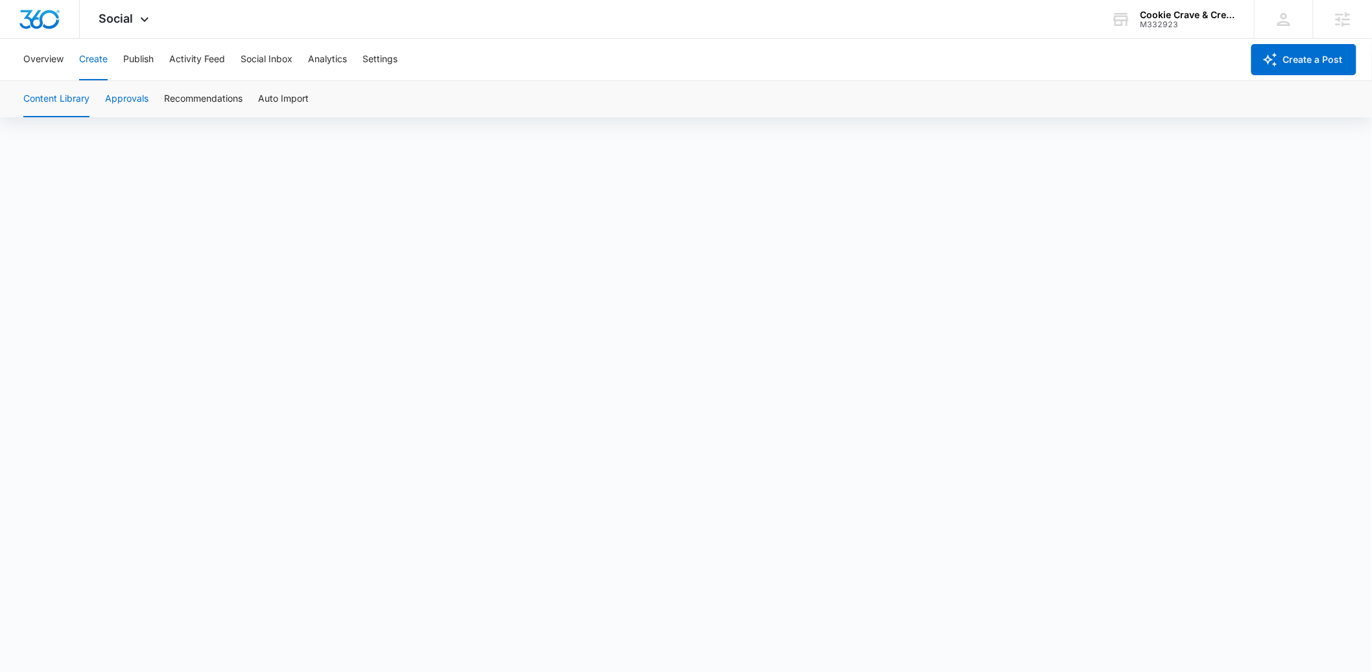
click at [122, 100] on button "Approvals" at bounding box center [126, 99] width 43 height 36
click at [68, 107] on button "Content Library" at bounding box center [56, 99] width 66 height 36
click at [137, 96] on button "Approvals" at bounding box center [126, 99] width 43 height 36
click at [67, 100] on button "Content Library" at bounding box center [56, 99] width 66 height 36
click at [61, 61] on button "Overview" at bounding box center [43, 60] width 40 height 42
